Goal: Browse casually

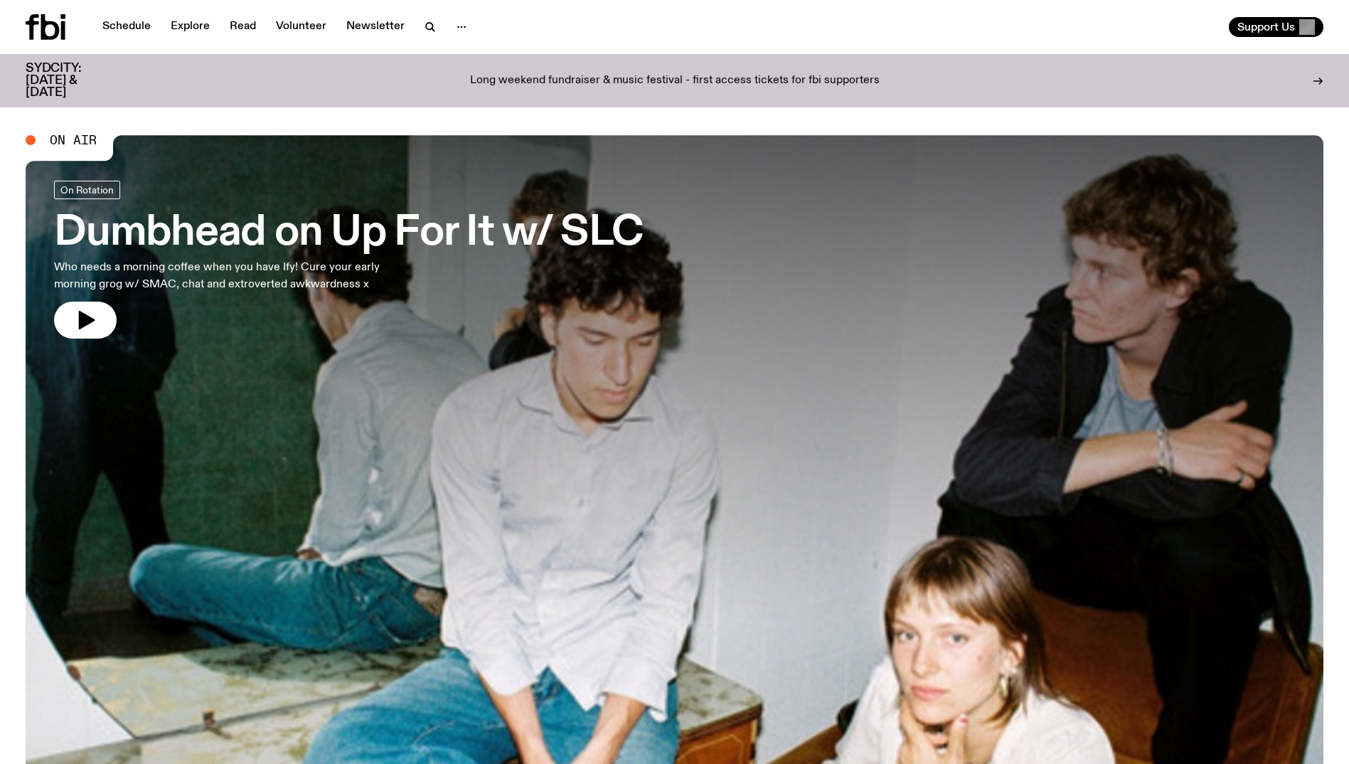
drag, startPoint x: 83, startPoint y: 309, endPoint x: 296, endPoint y: 6, distance: 370.4
click at [83, 309] on icon "button" at bounding box center [85, 320] width 23 height 23
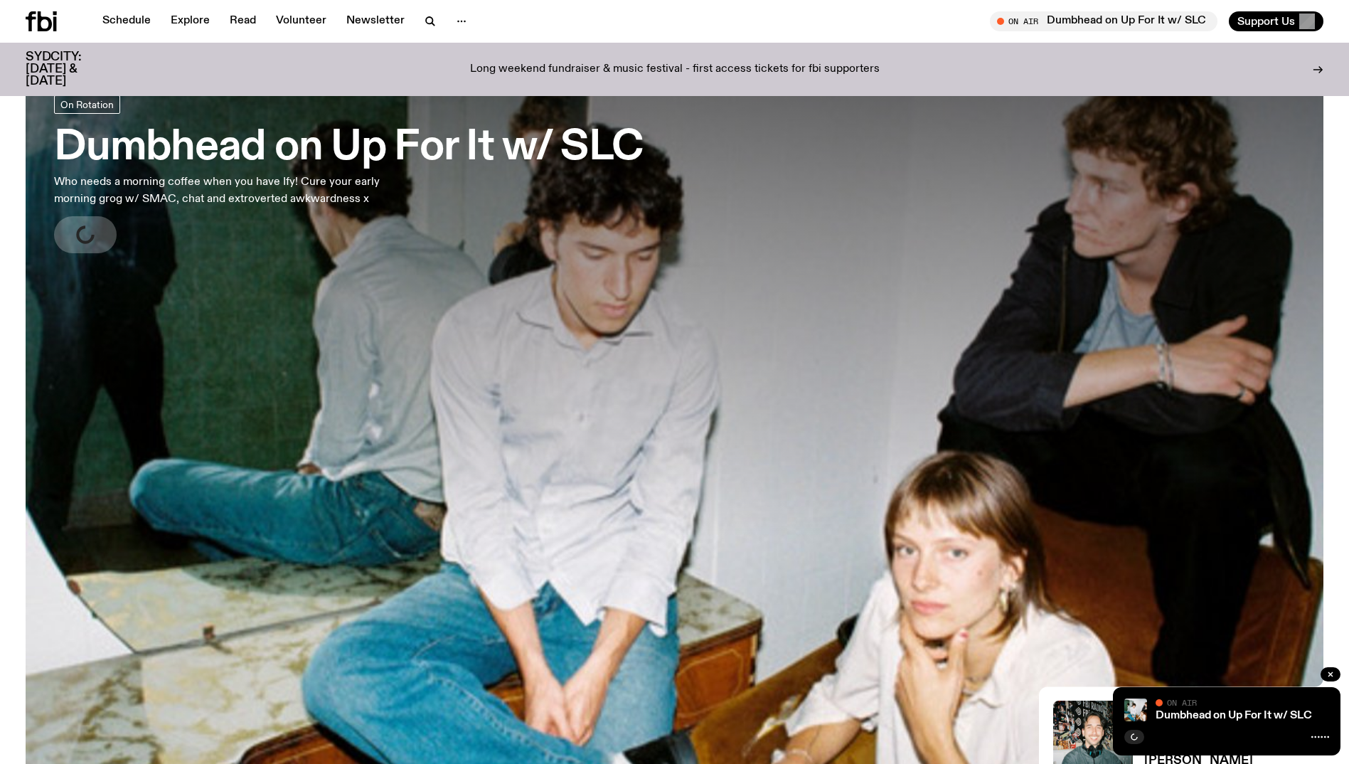
scroll to position [207, 0]
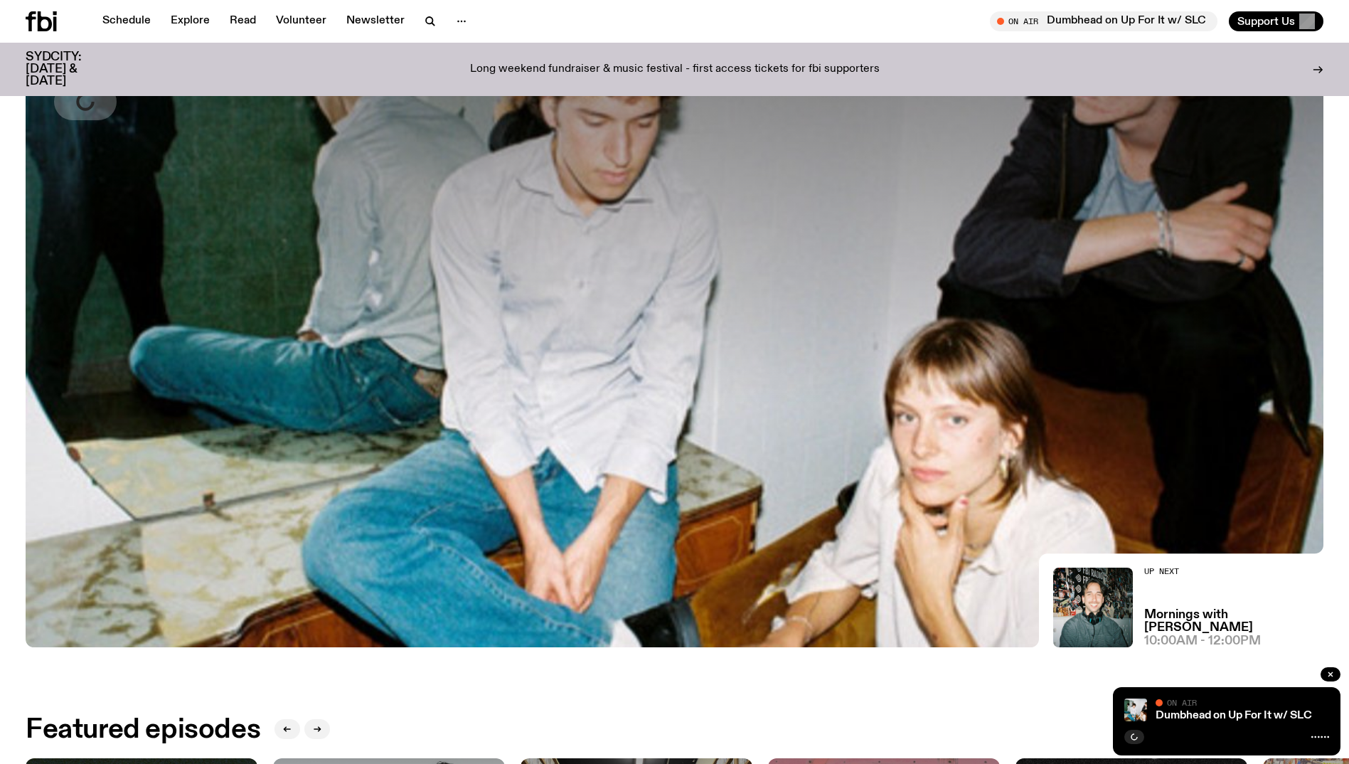
click at [1189, 724] on div "Dumbhead on Up For It w/ SLC On Air On Air" at bounding box center [1227, 721] width 228 height 68
